Goal: Task Accomplishment & Management: Use online tool/utility

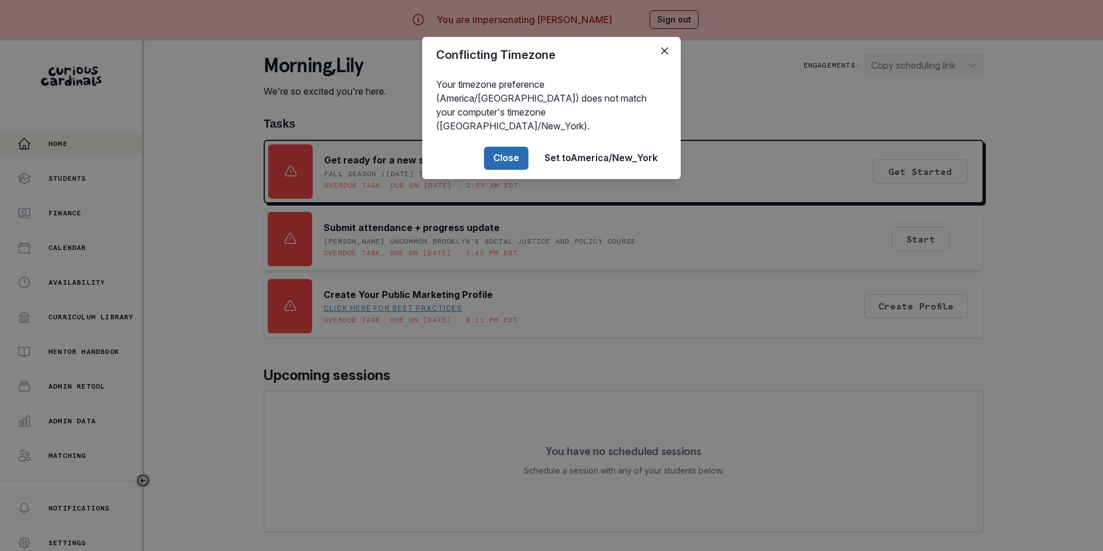
click at [510, 147] on button "Close" at bounding box center [506, 158] width 44 height 23
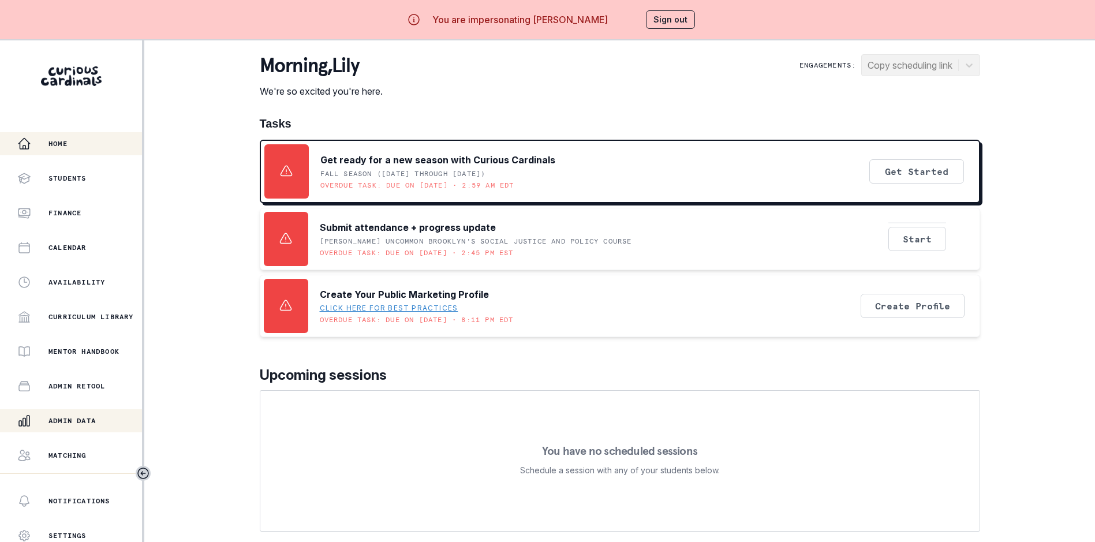
click at [89, 413] on button "Admin Data" at bounding box center [71, 420] width 142 height 23
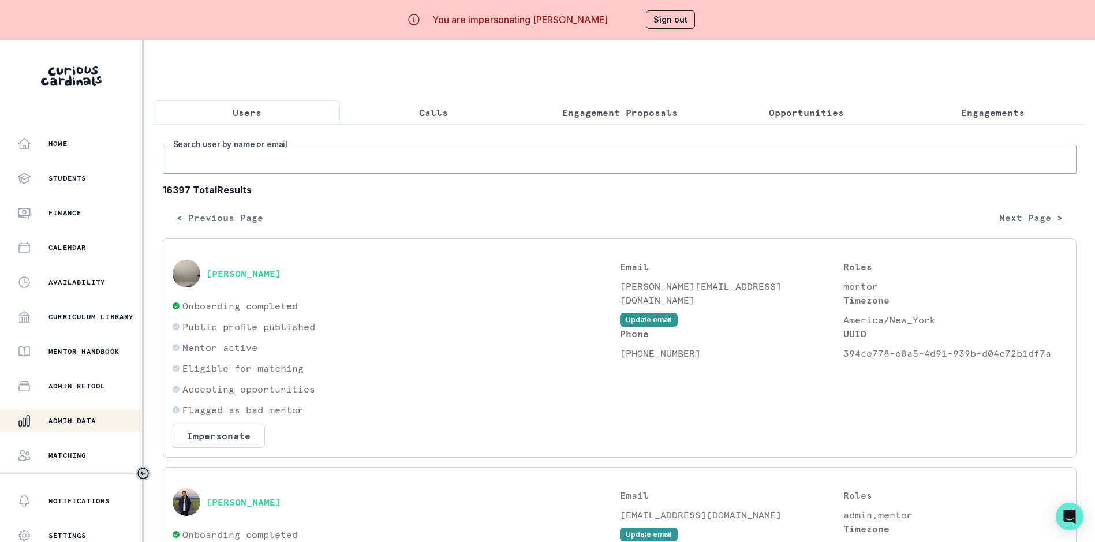
click at [244, 166] on input "Search user by name or email" at bounding box center [620, 159] width 914 height 29
paste input "[PERSON_NAME]"
type input "[PERSON_NAME]"
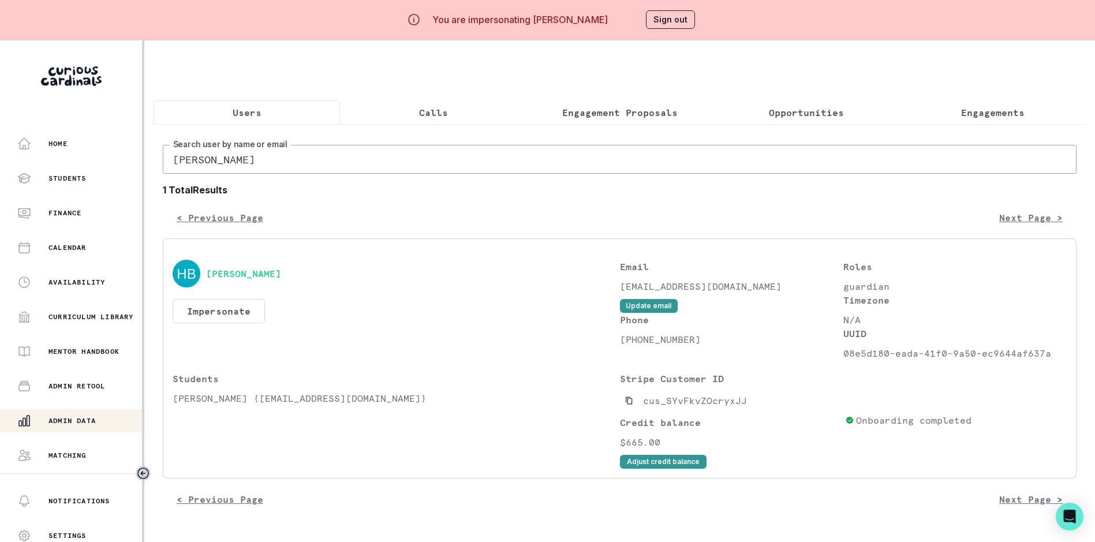
click at [305, 171] on input "[PERSON_NAME]" at bounding box center [620, 159] width 914 height 29
click at [632, 405] on icon "Copied to clipboard" at bounding box center [629, 400] width 8 height 8
drag, startPoint x: 852, startPoint y: 363, endPoint x: 1088, endPoint y: 358, distance: 236.1
click at [1088, 358] on main "Users Calls Engagement Proposals Opportunities Engagements [PERSON_NAME] Search…" at bounding box center [619, 311] width 950 height 542
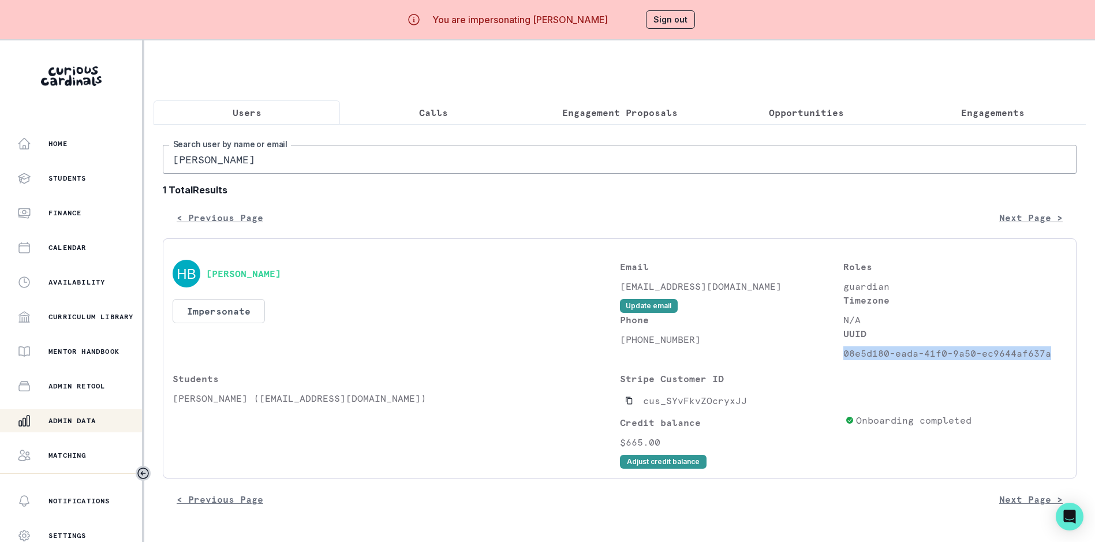
copy p "08e5d180-eada-41f0-9a50-ec9644af637a"
click at [959, 370] on div "[PERSON_NAME] Impersonate Confirmation Are you sure? Impersonating means that w…" at bounding box center [620, 364] width 894 height 209
click at [946, 360] on p "08e5d180-eada-41f0-9a50-ec9644af637a" at bounding box center [954, 353] width 223 height 14
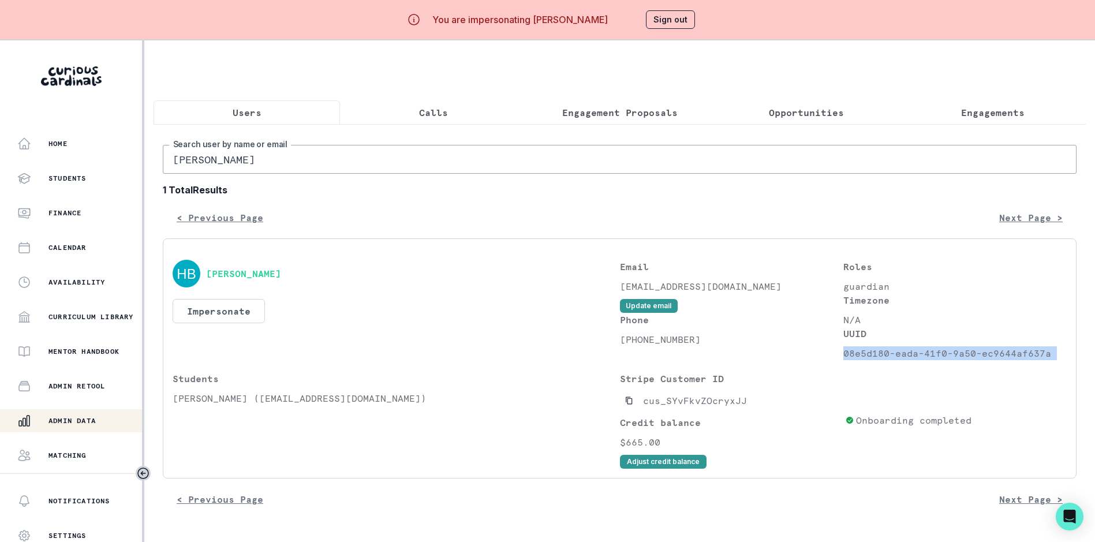
copy p "08e5d180-eada-41f0-9a50-ec9644af637a"
click at [798, 313] on div "Email [EMAIL_ADDRESS][DOMAIN_NAME] Update email" at bounding box center [731, 286] width 223 height 53
click at [879, 360] on p "08e5d180-eada-41f0-9a50-ec9644af637a" at bounding box center [954, 353] width 223 height 14
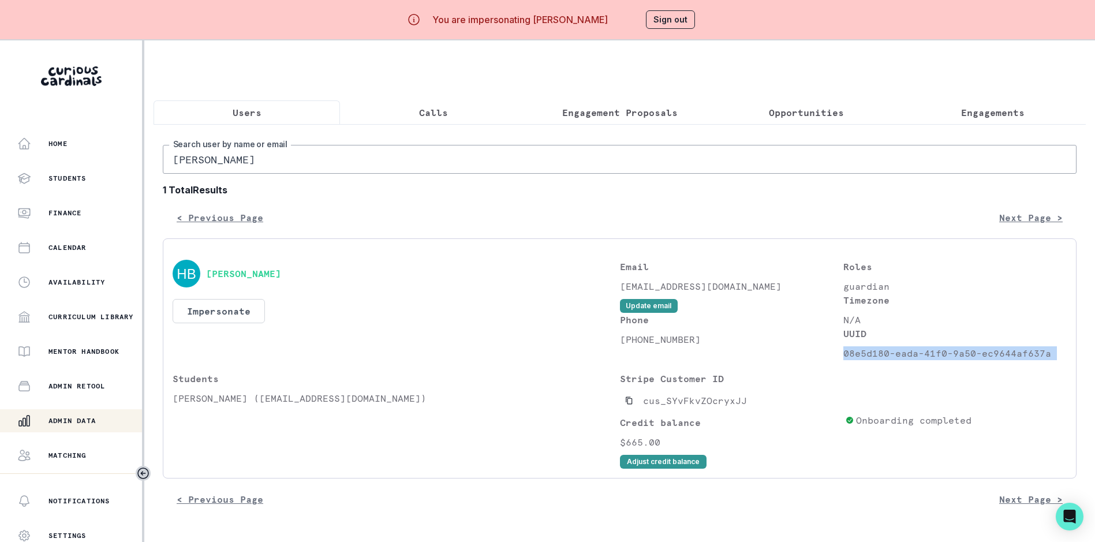
copy p "08e5d180-eada-41f0-9a50-ec9644af637a"
drag, startPoint x: 166, startPoint y: 407, endPoint x: 204, endPoint y: 409, distance: 38.1
click at [204, 405] on p "[PERSON_NAME] ([EMAIL_ADDRESS][DOMAIN_NAME])" at bounding box center [396, 398] width 447 height 14
copy p "Delilah"
click at [267, 158] on input "[PERSON_NAME]" at bounding box center [620, 159] width 914 height 29
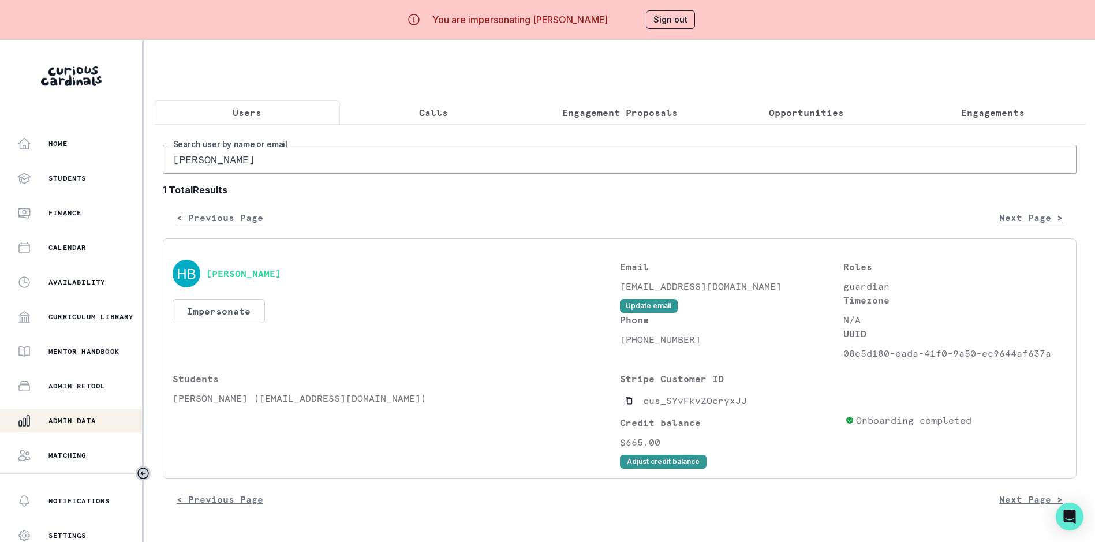
click at [267, 158] on input "[PERSON_NAME]" at bounding box center [620, 159] width 914 height 29
click at [267, 159] on input "[PERSON_NAME]" at bounding box center [620, 159] width 914 height 29
paste input "[EMAIL_ADDRESS][DOMAIN_NAME]"
type input "[EMAIL_ADDRESS][DOMAIN_NAME]"
click at [632, 405] on icon "Copied to clipboard" at bounding box center [629, 400] width 8 height 8
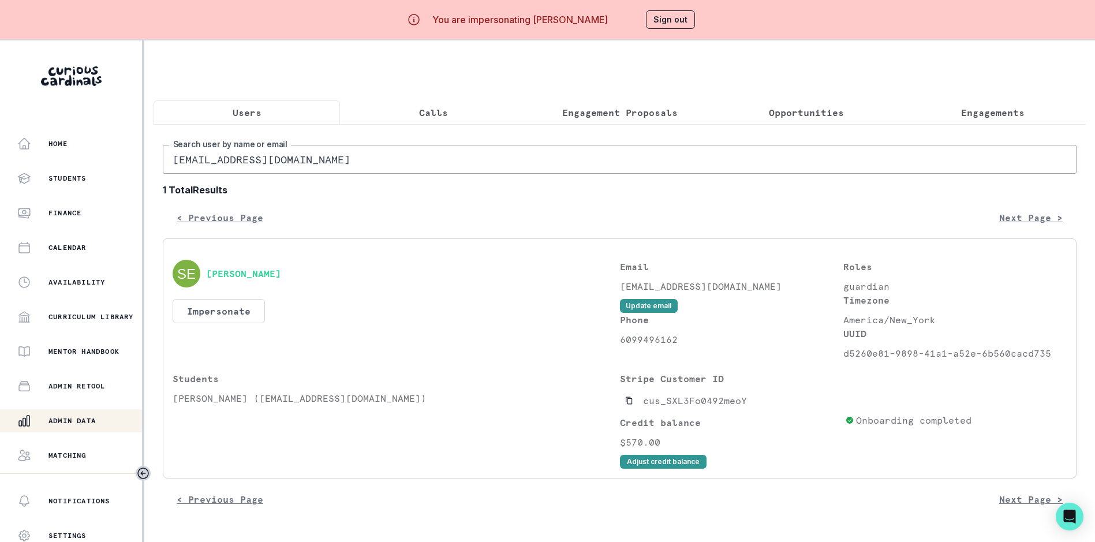
click at [271, 173] on input "[EMAIL_ADDRESS][DOMAIN_NAME]" at bounding box center [620, 159] width 914 height 29
paste input "[PERSON_NAME]"
type input "[PERSON_NAME]"
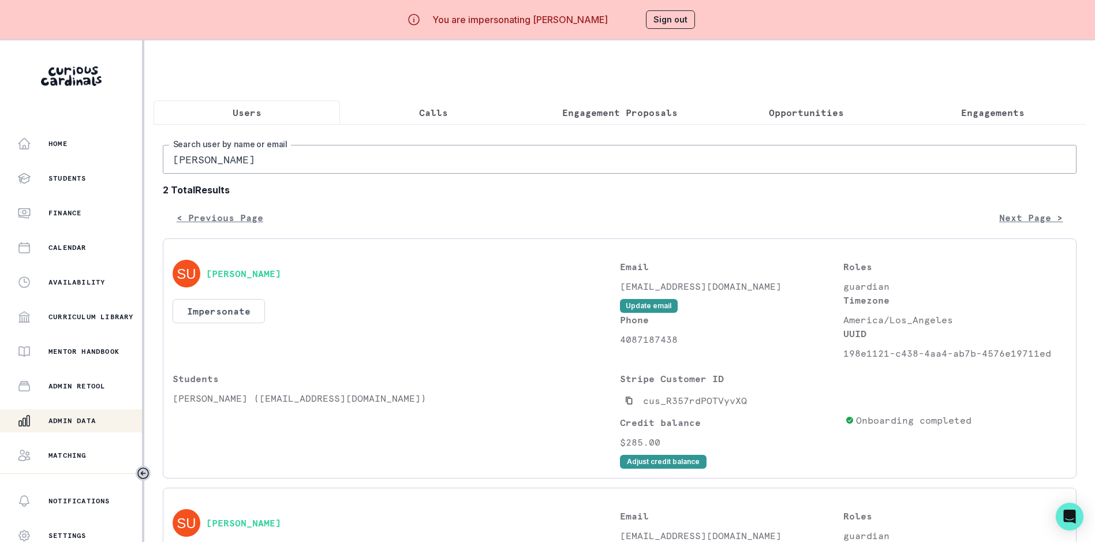
click at [311, 171] on input "[PERSON_NAME]" at bounding box center [620, 159] width 914 height 29
paste input "[EMAIL_ADDRESS][DOMAIN_NAME]"
type input "[EMAIL_ADDRESS][DOMAIN_NAME]"
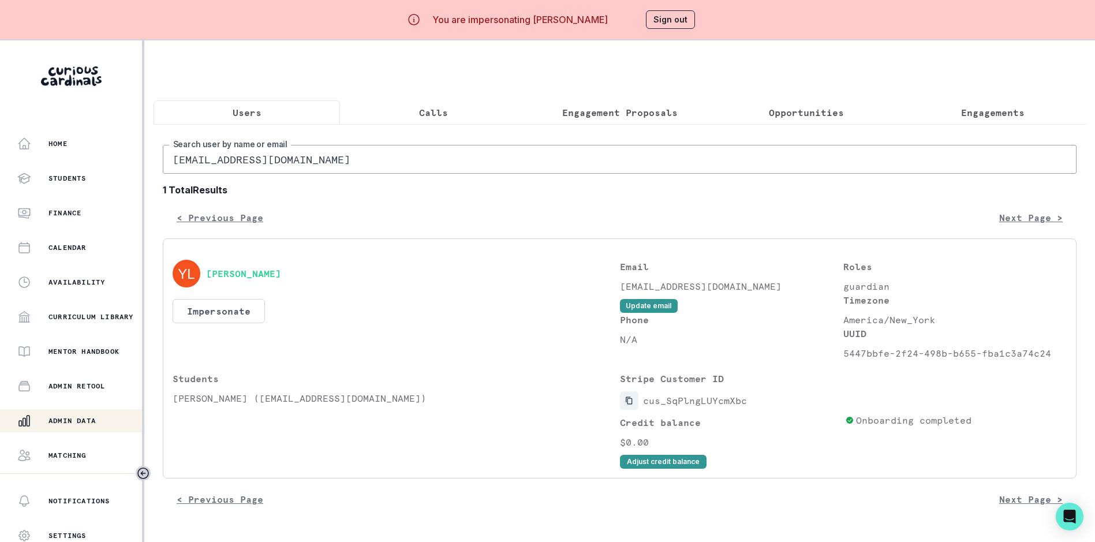
click at [633, 405] on icon "Copied to clipboard" at bounding box center [629, 400] width 8 height 8
click at [227, 323] on button "Impersonate" at bounding box center [219, 311] width 92 height 24
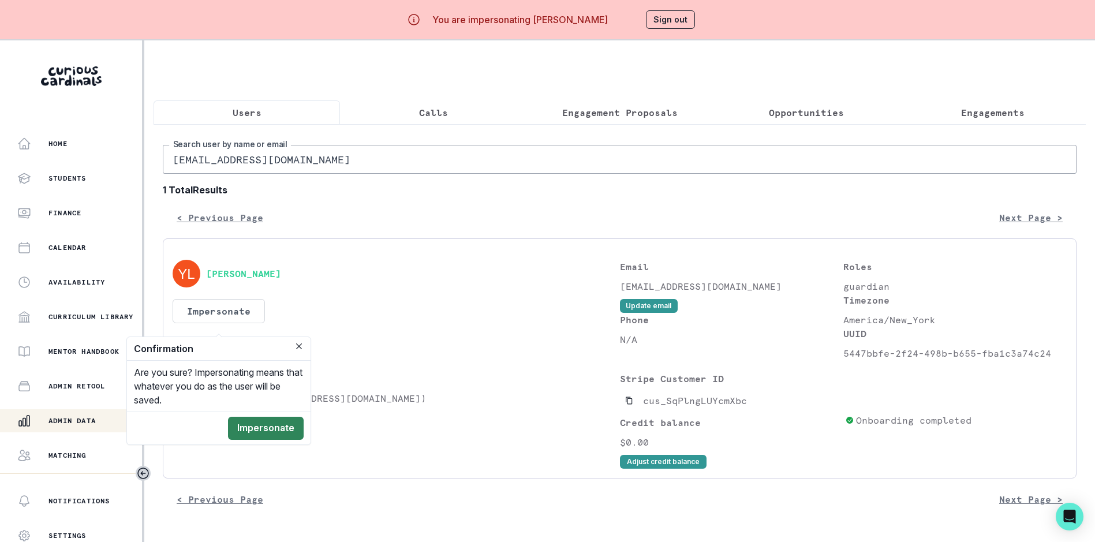
click at [268, 423] on button "Impersonate" at bounding box center [266, 428] width 76 height 23
